Goal: Find specific page/section: Find specific page/section

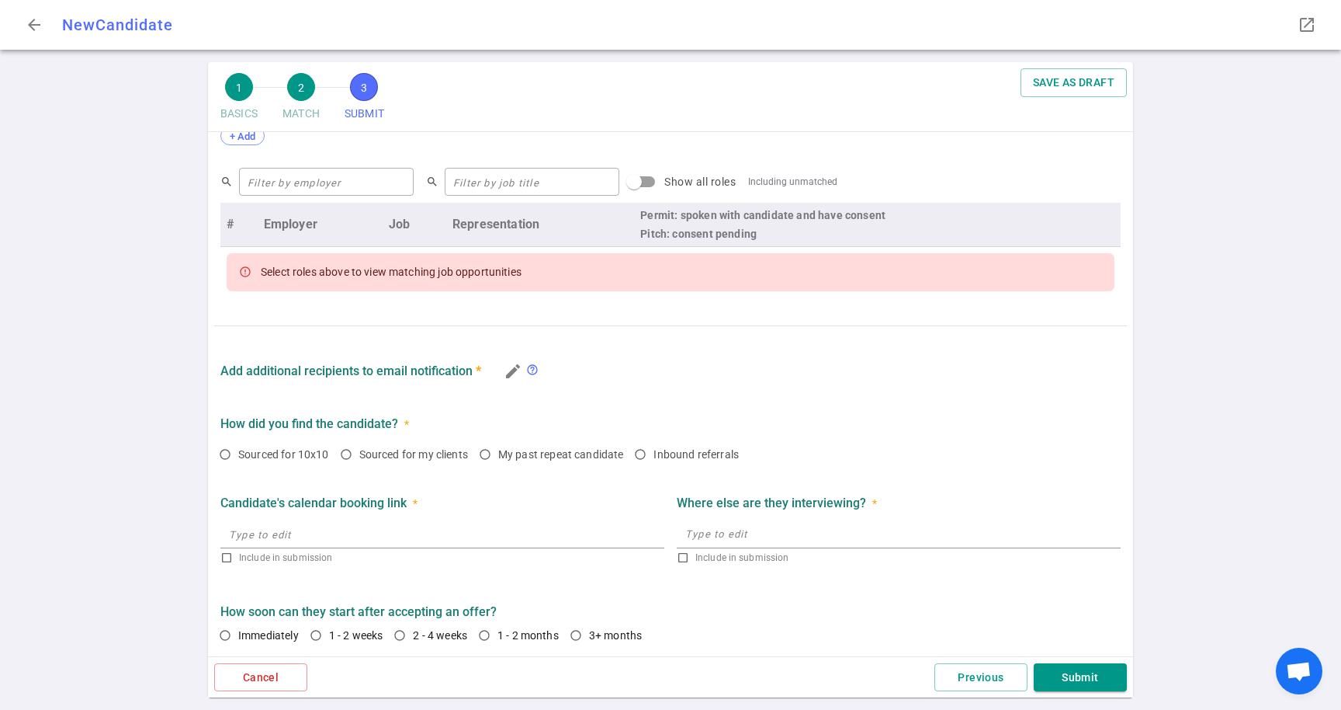
scroll to position [607, 0]
click at [31, 23] on span "arrow_back" at bounding box center [34, 25] width 19 height 19
checkbox input "true"
type textarea "Loves what he's working on at current startup (Vapi) but is questioning leaders…"
radio input "true"
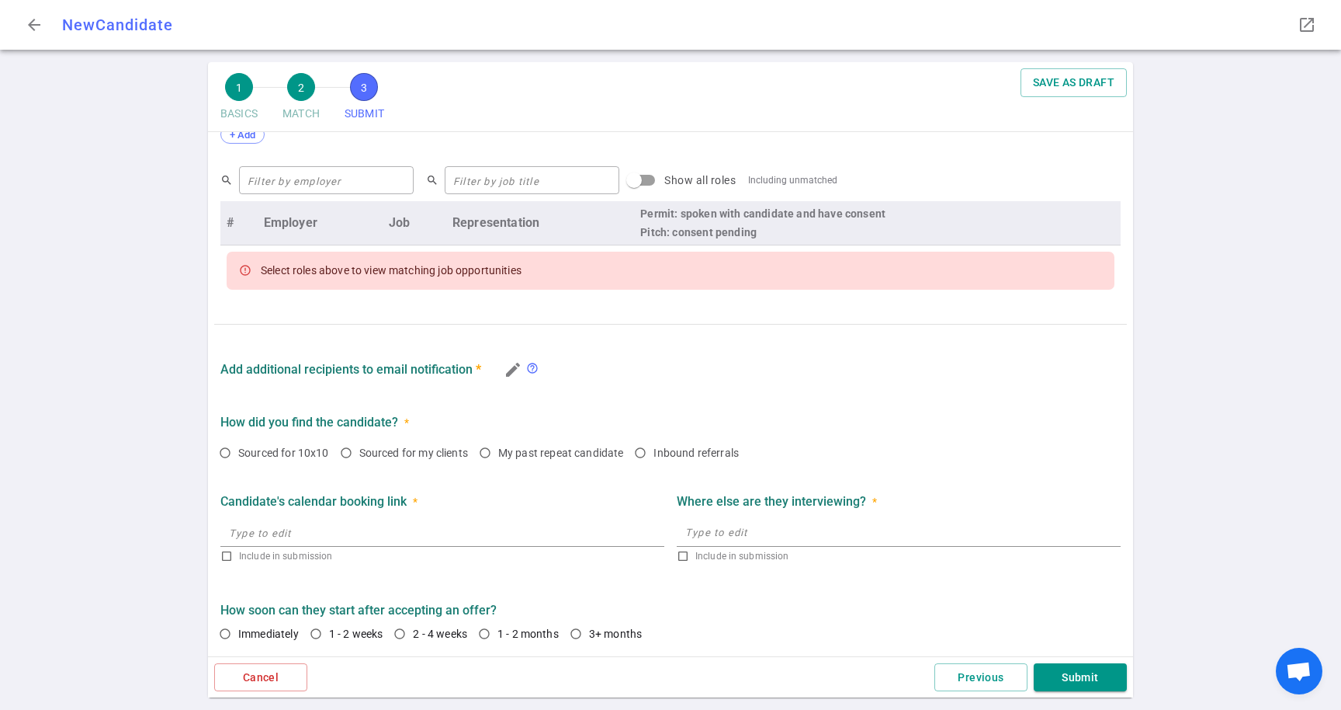
type textarea "Actively interviewing, just started last week and is in round 3. Will not stay …"
radio input "true"
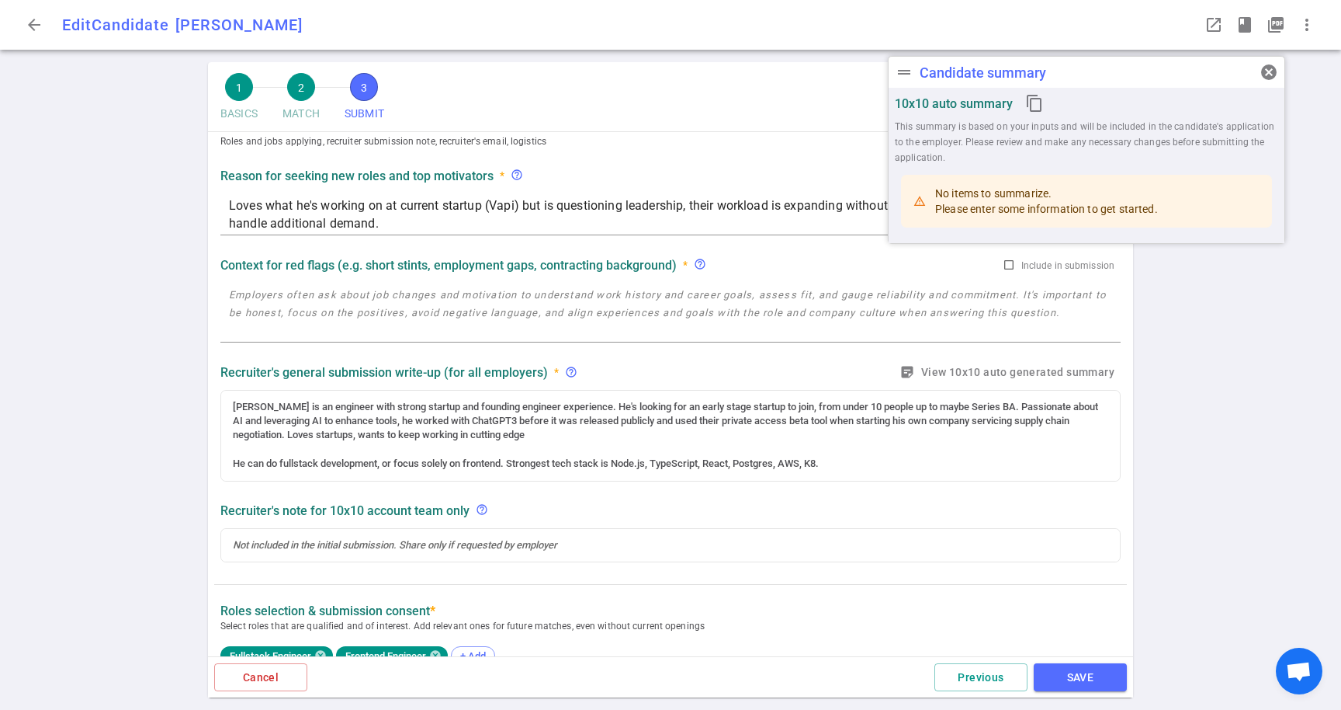
scroll to position [0, 0]
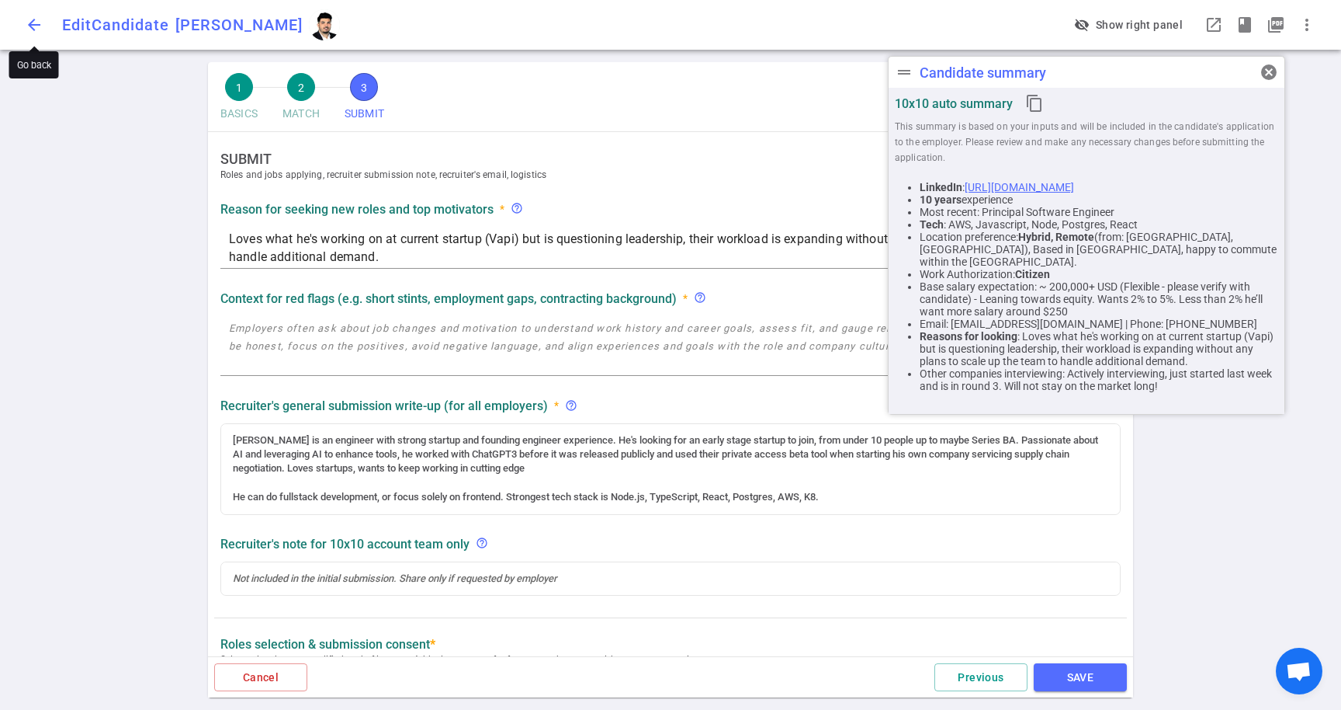
click at [33, 12] on button "arrow_back" at bounding box center [34, 24] width 31 height 31
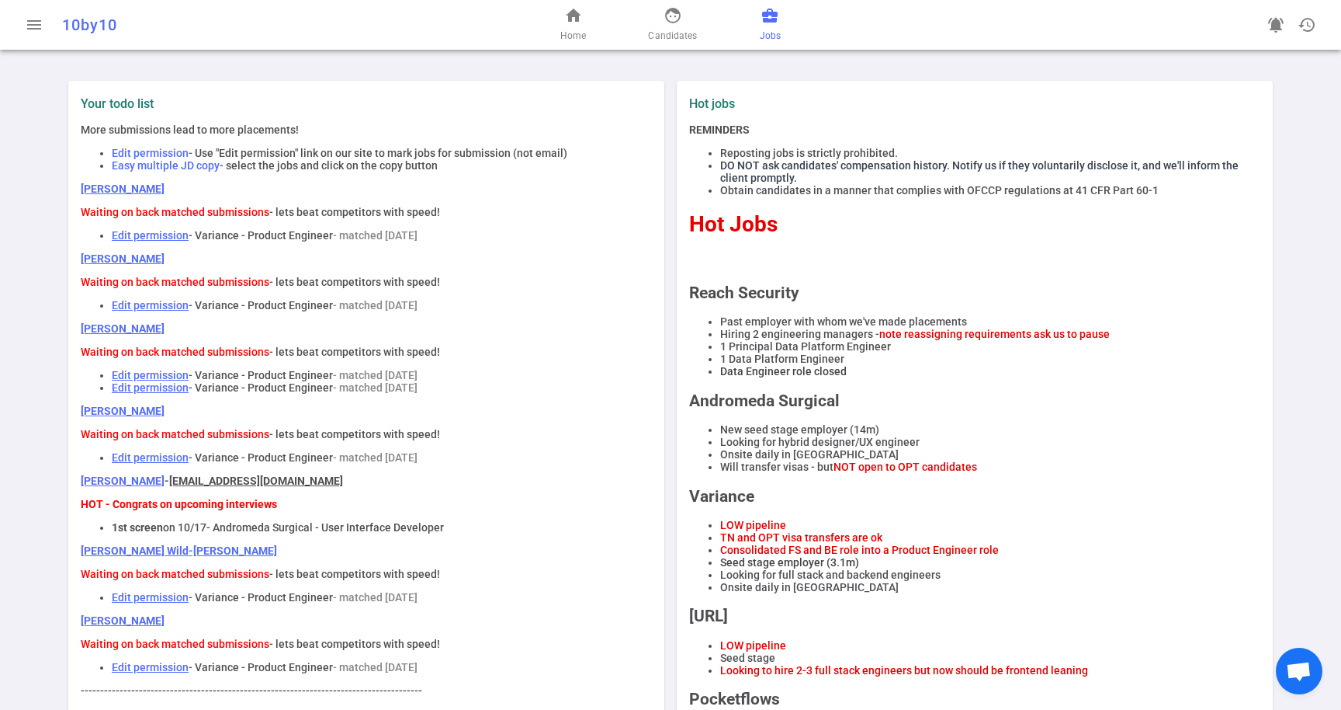
click at [776, 31] on span "Jobs" at bounding box center [770, 36] width 21 height 16
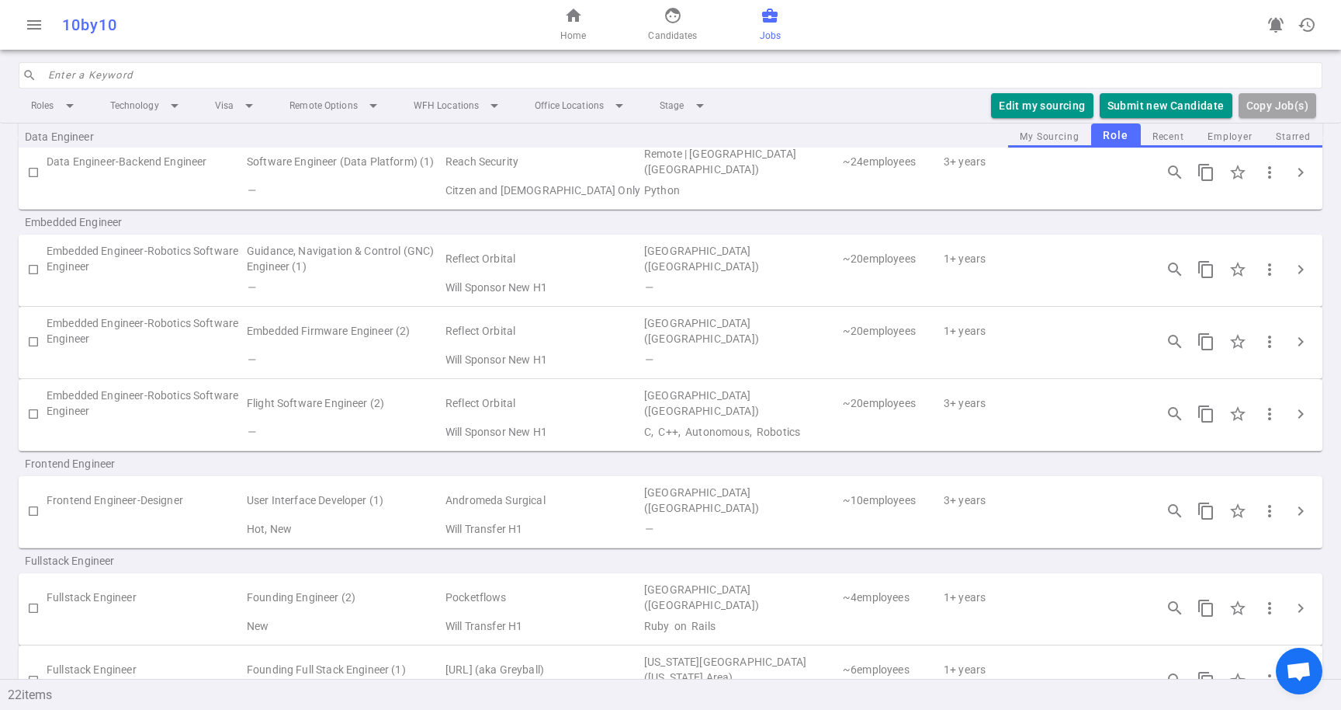
scroll to position [265, 0]
